Goal: Task Accomplishment & Management: Manage account settings

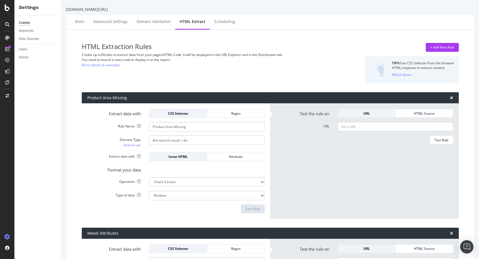
select select "exist"
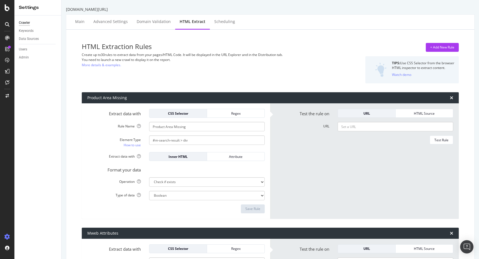
select select "exist"
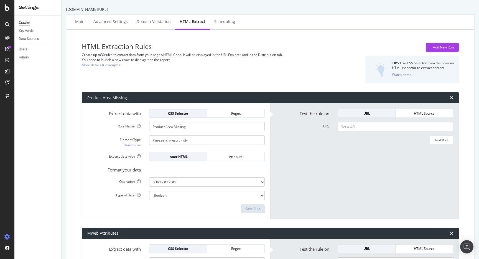
select select "exist"
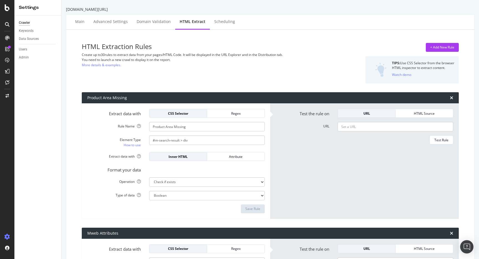
select select "exist"
